Goal: Information Seeking & Learning: Understand process/instructions

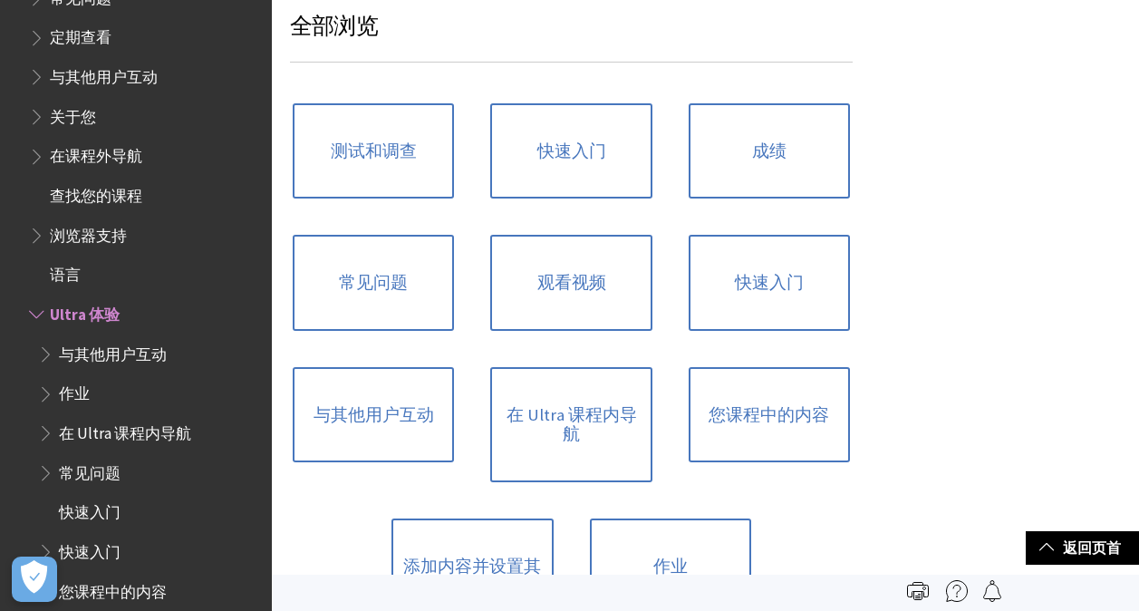
scroll to position [1178, 0]
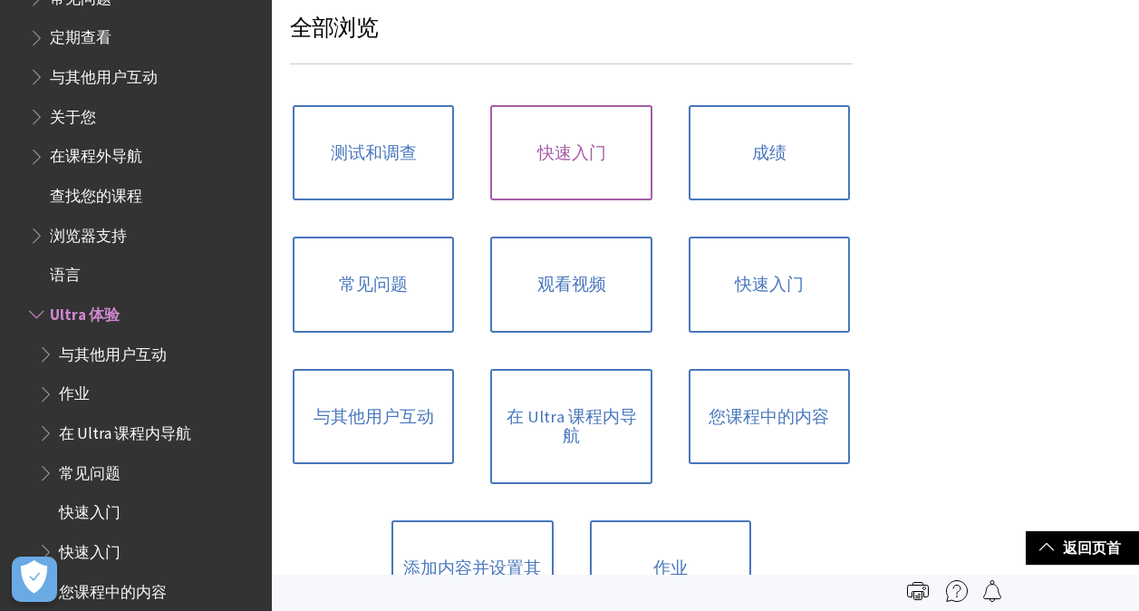
click at [601, 149] on link "快速入门" at bounding box center [570, 153] width 161 height 96
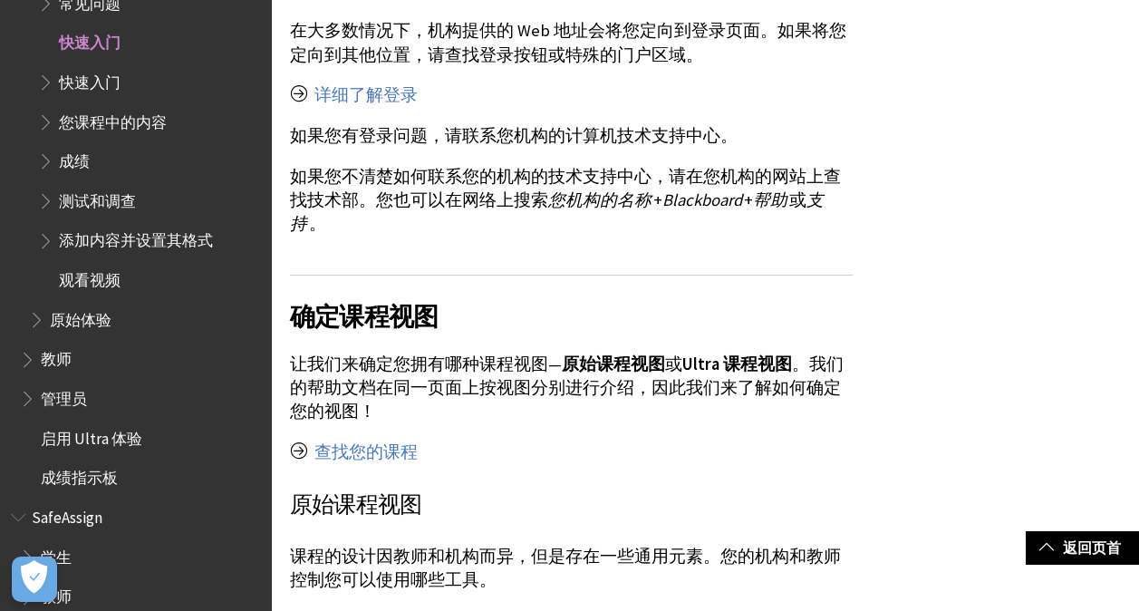
scroll to position [996, 0]
click at [397, 440] on link "查找您的课程" at bounding box center [365, 451] width 103 height 22
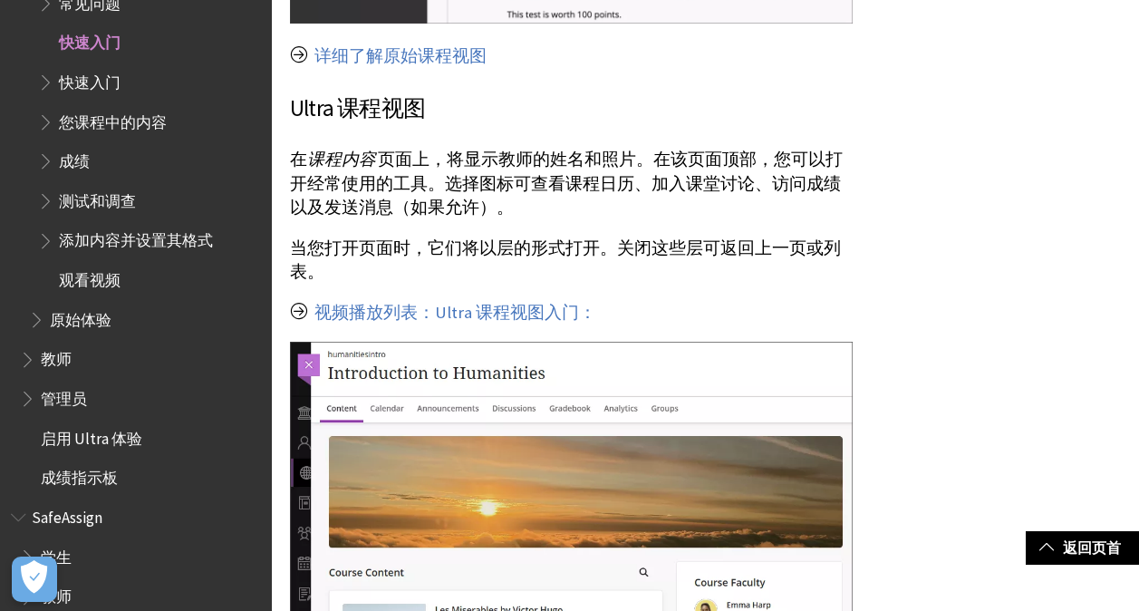
scroll to position [2174, 0]
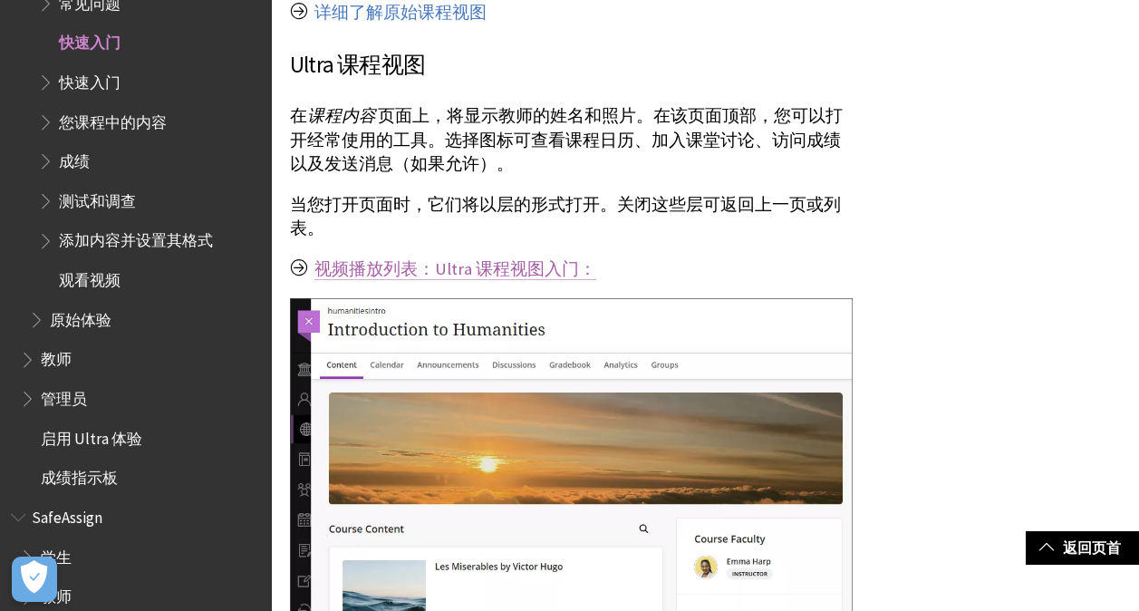
click at [544, 258] on link "视频播放列表：Ultra 课程视图入门：" at bounding box center [455, 269] width 282 height 22
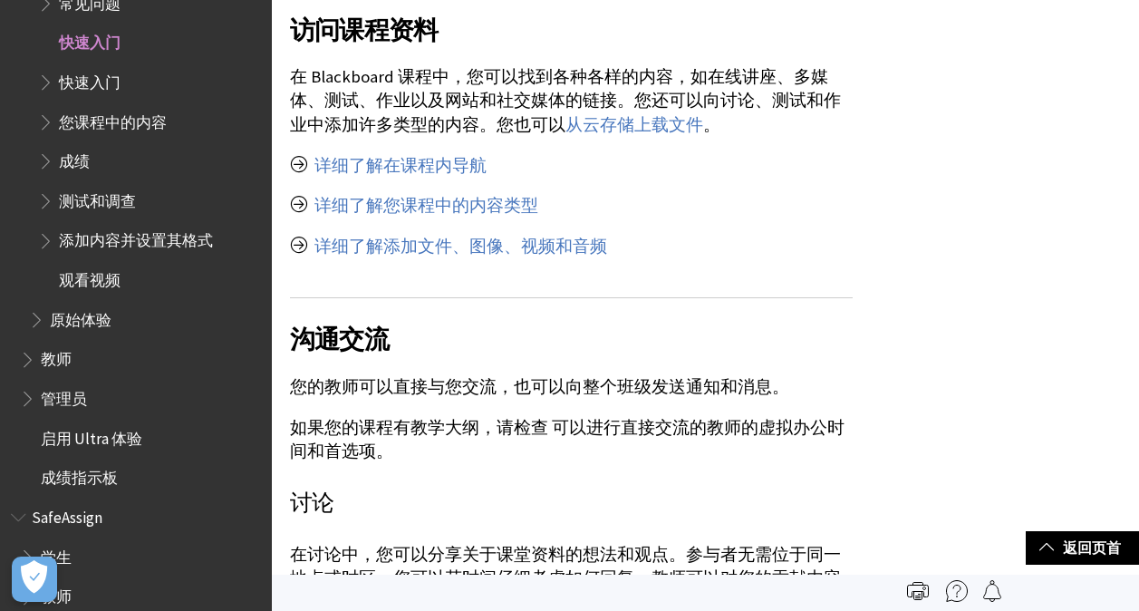
scroll to position [3170, 0]
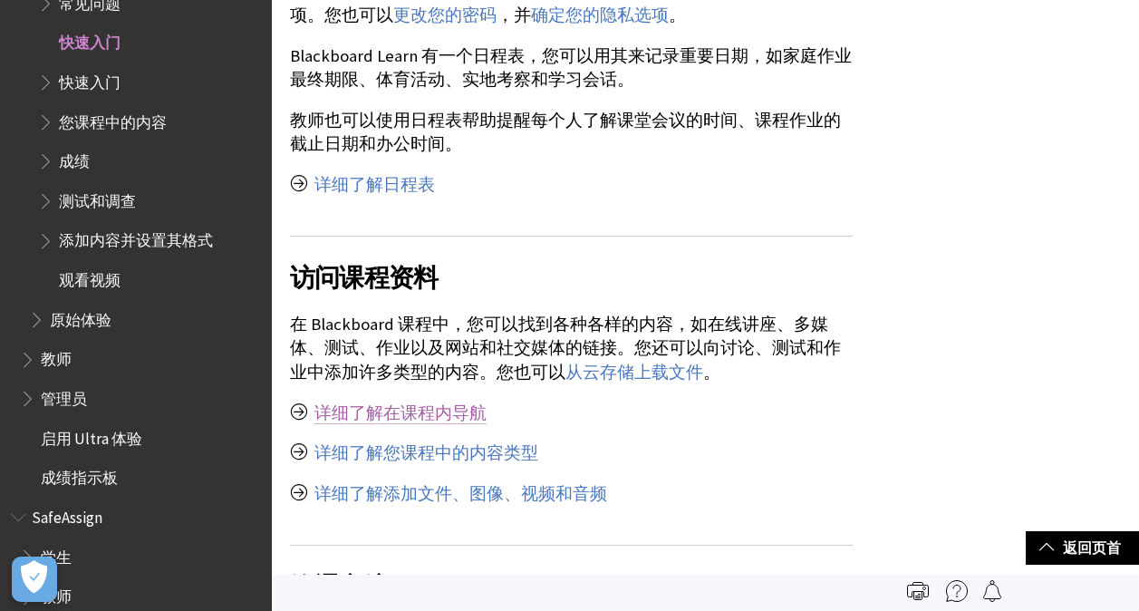
click at [449, 402] on link "详细了解在课程内导航" at bounding box center [400, 413] width 172 height 22
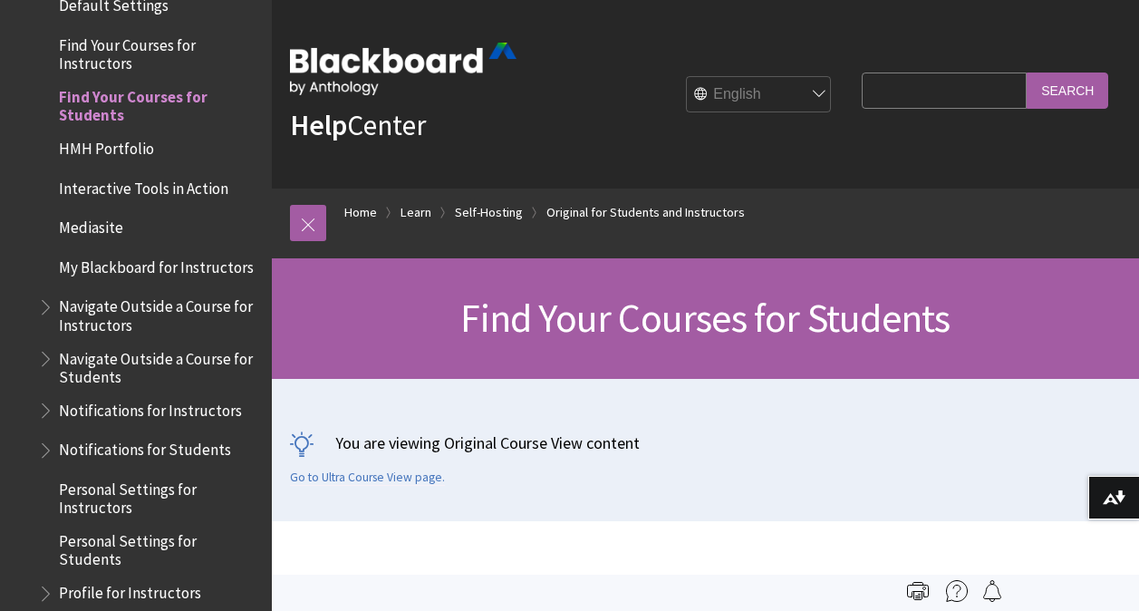
scroll to position [2098, 0]
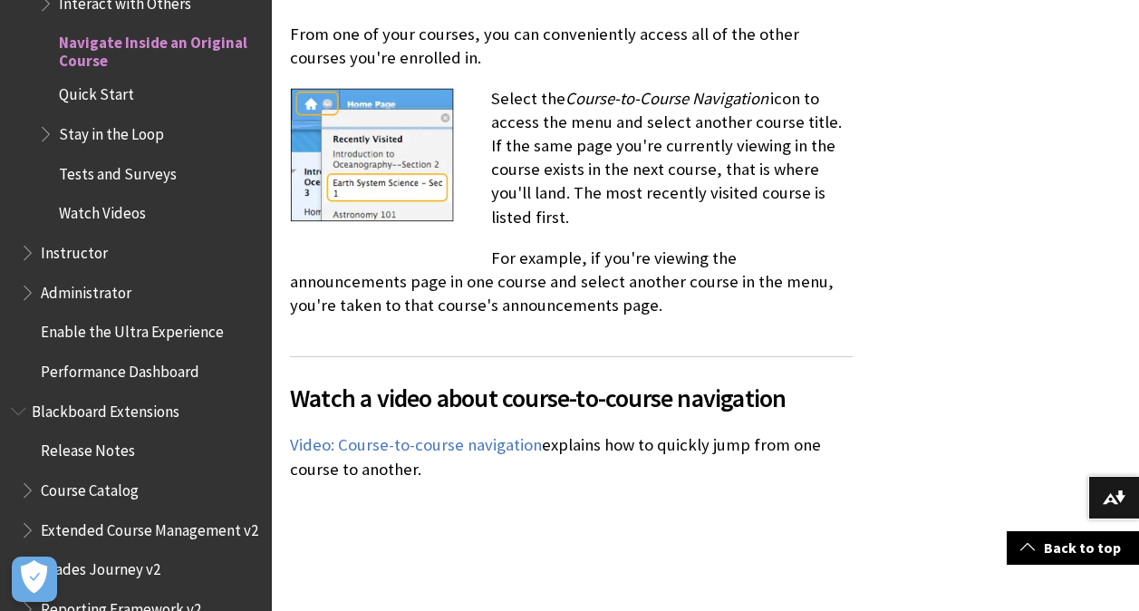
scroll to position [3170, 0]
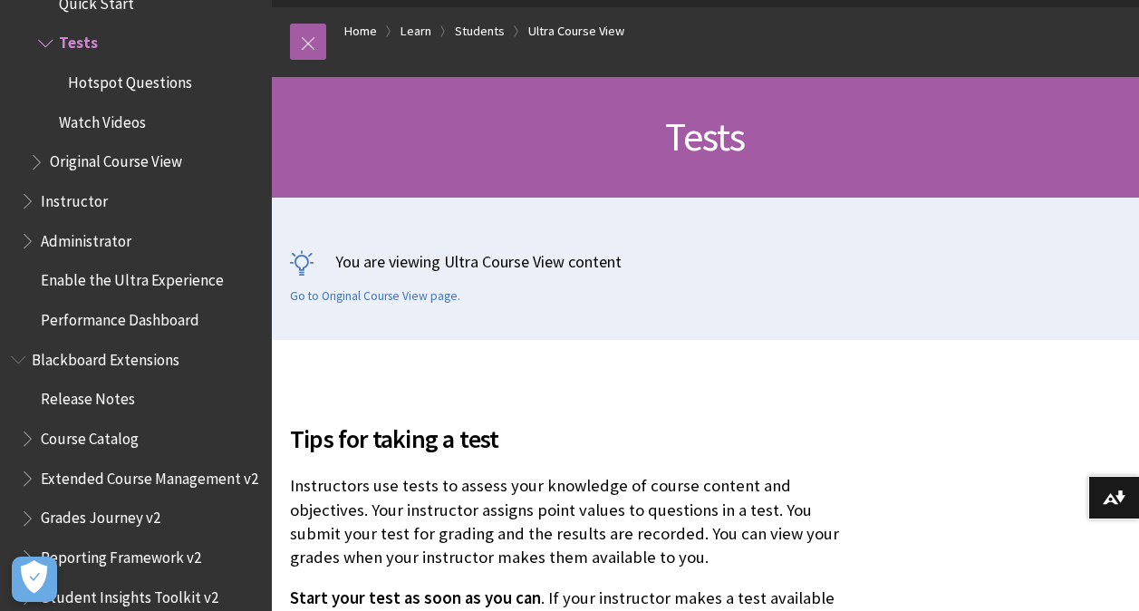
scroll to position [228, 0]
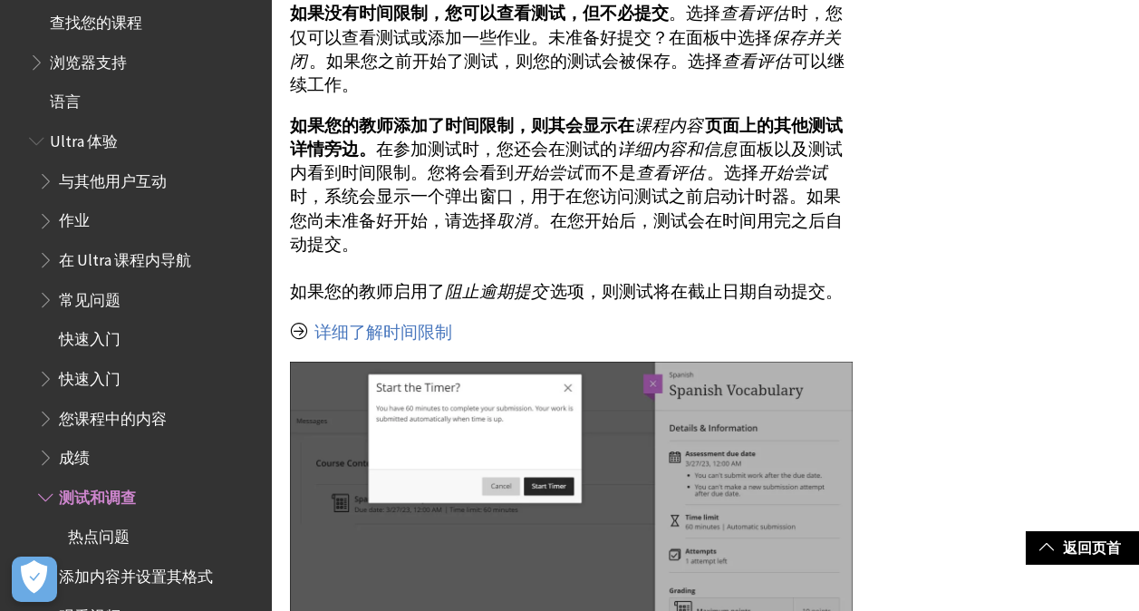
scroll to position [390, 0]
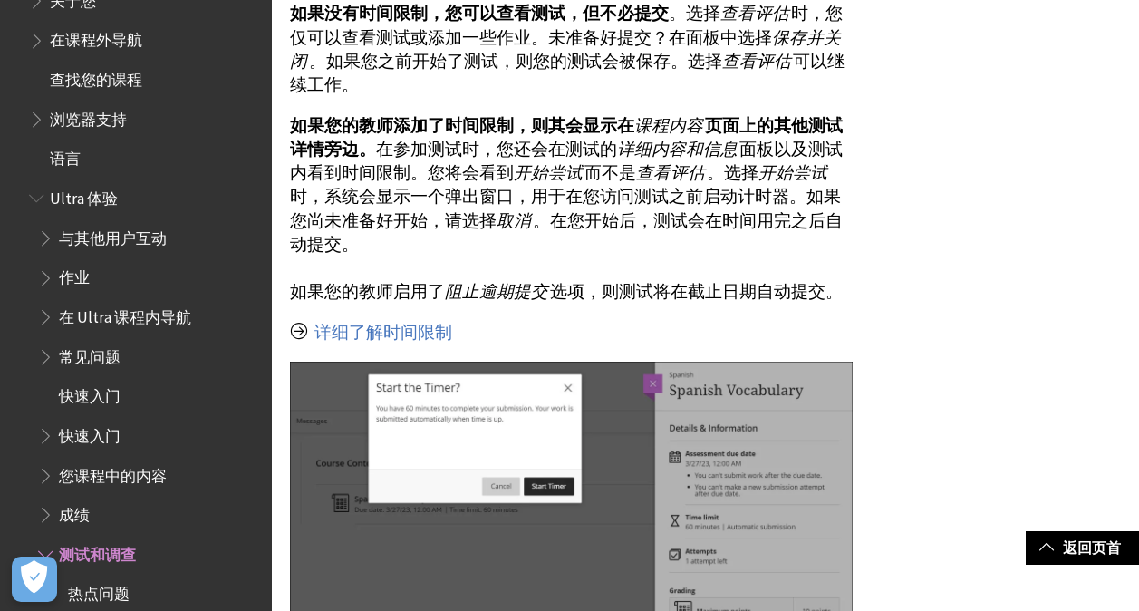
click at [130, 268] on span "作业" at bounding box center [149, 278] width 223 height 31
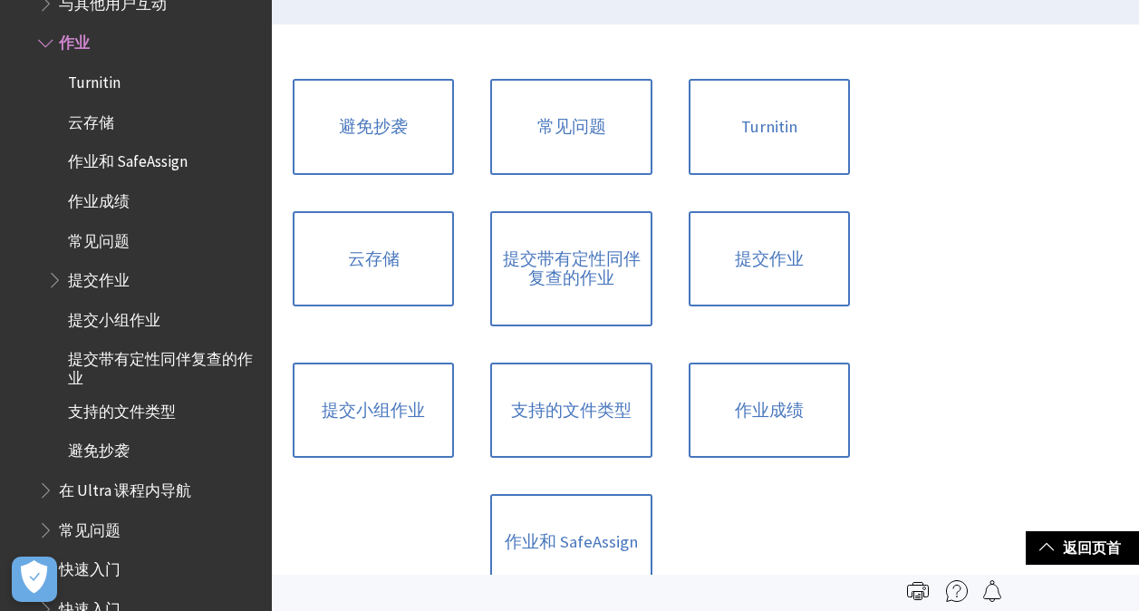
scroll to position [453, 0]
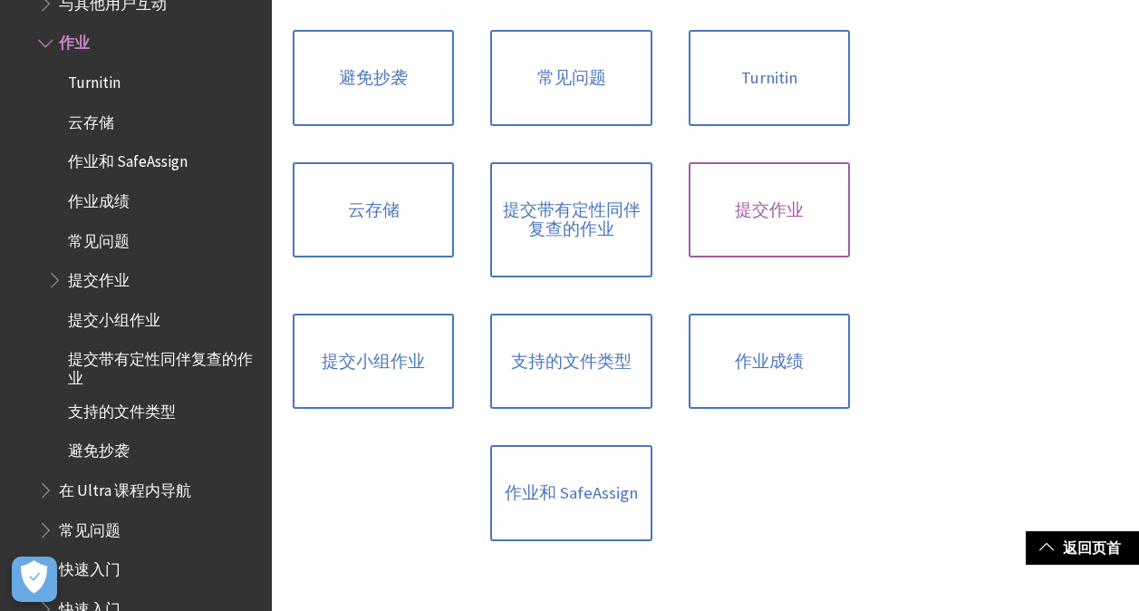
click at [739, 256] on link "提交作业" at bounding box center [768, 210] width 161 height 96
click at [758, 244] on link "提交作业" at bounding box center [768, 210] width 161 height 96
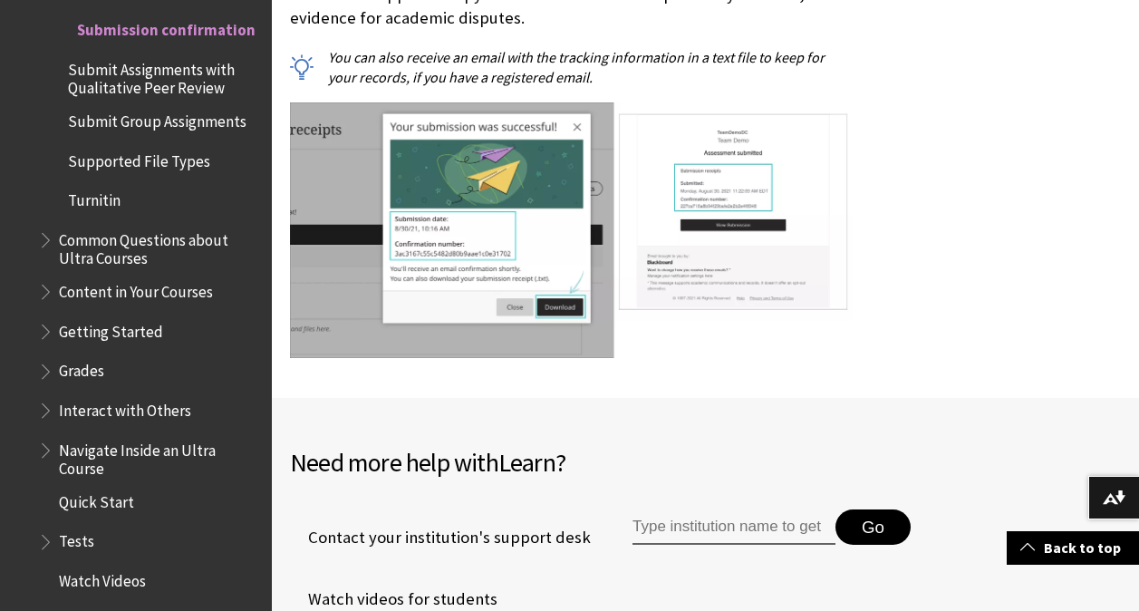
scroll to position [543, 0]
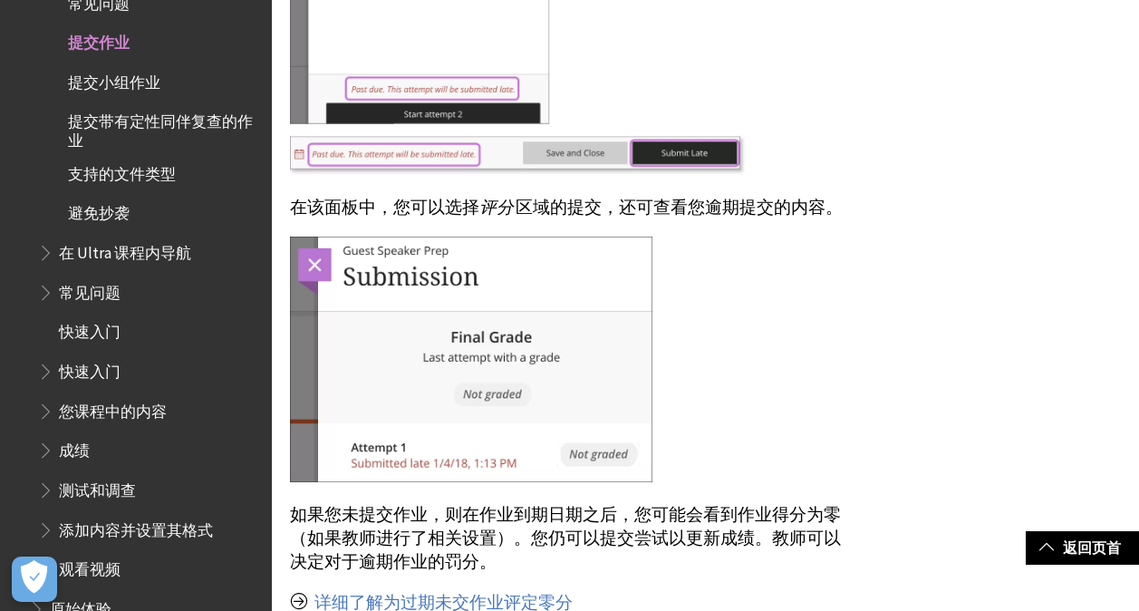
scroll to position [4529, 0]
